Goal: Task Accomplishment & Management: Use online tool/utility

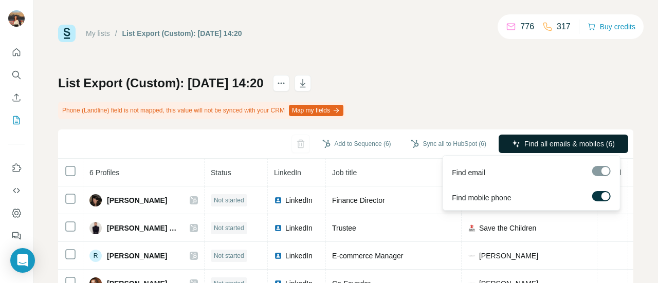
click at [507, 149] on button "Find all emails & mobiles (6)" at bounding box center [564, 144] width 130 height 19
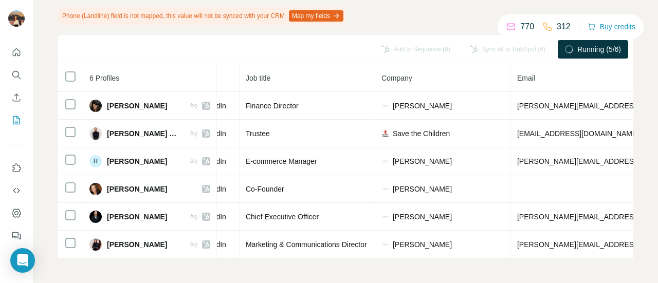
scroll to position [0, 101]
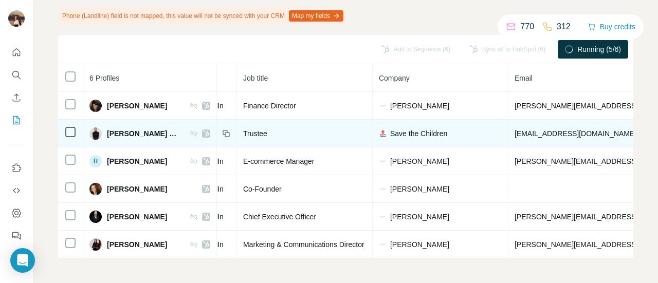
click at [63, 123] on td at bounding box center [70, 134] width 25 height 28
click at [65, 126] on icon at bounding box center [70, 132] width 12 height 12
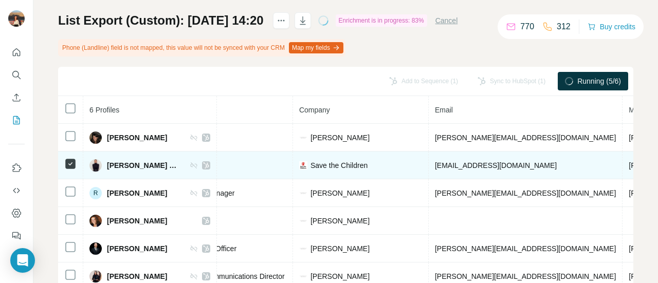
scroll to position [80, 0]
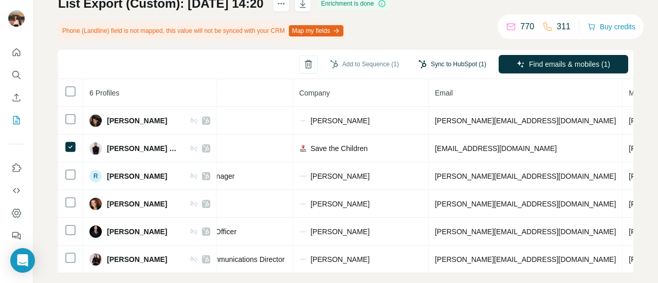
drag, startPoint x: 327, startPoint y: 65, endPoint x: 426, endPoint y: 65, distance: 98.7
click at [426, 65] on div "Add to Sequence (1) Sync to HubSpot (1) Find emails & mobiles (1)" at bounding box center [345, 64] width 575 height 29
click at [426, 65] on button "Sync to HubSpot (1)" at bounding box center [452, 64] width 82 height 15
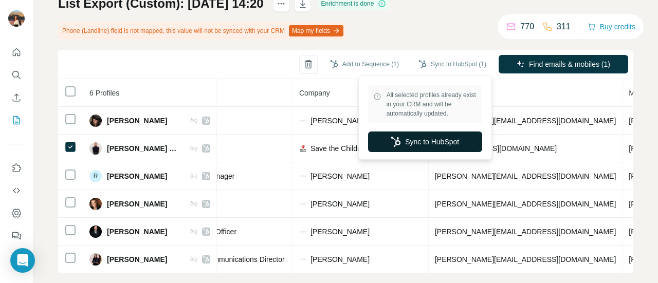
click at [387, 139] on button "Sync to HubSpot" at bounding box center [425, 142] width 114 height 21
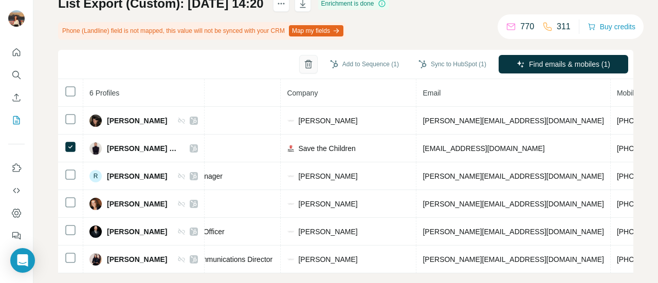
click at [303, 67] on icon "button" at bounding box center [308, 64] width 10 height 10
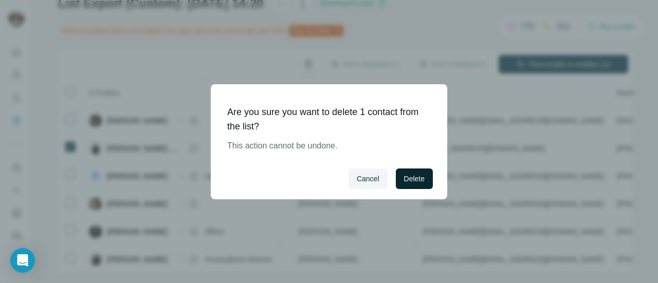
click at [406, 183] on span "Delete" at bounding box center [414, 179] width 21 height 10
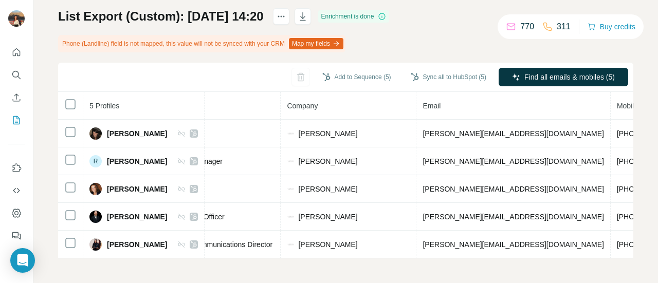
scroll to position [71, 0]
click at [429, 75] on button "Sync all to HubSpot (5)" at bounding box center [449, 76] width 90 height 15
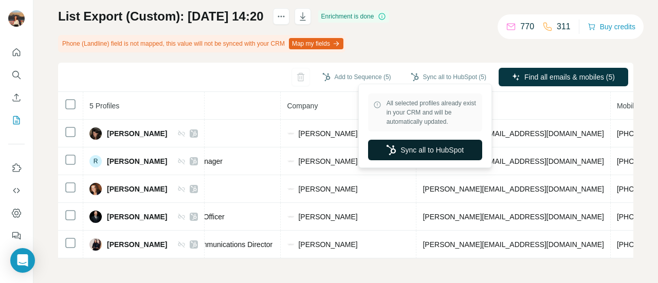
click at [388, 151] on icon "button" at bounding box center [391, 150] width 10 height 10
